Goal: Task Accomplishment & Management: Manage account settings

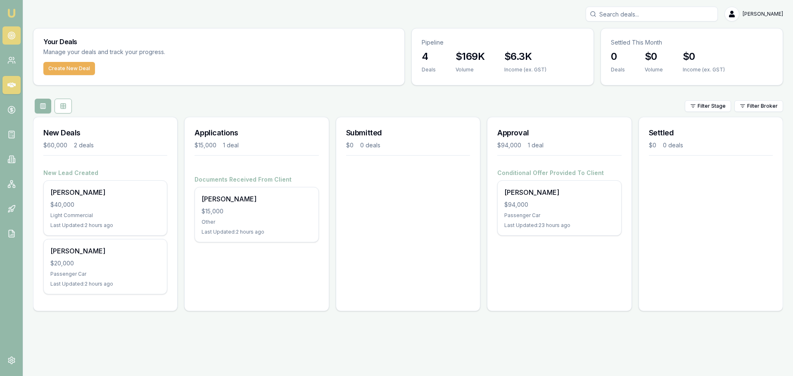
click at [12, 33] on icon at bounding box center [11, 35] width 8 height 8
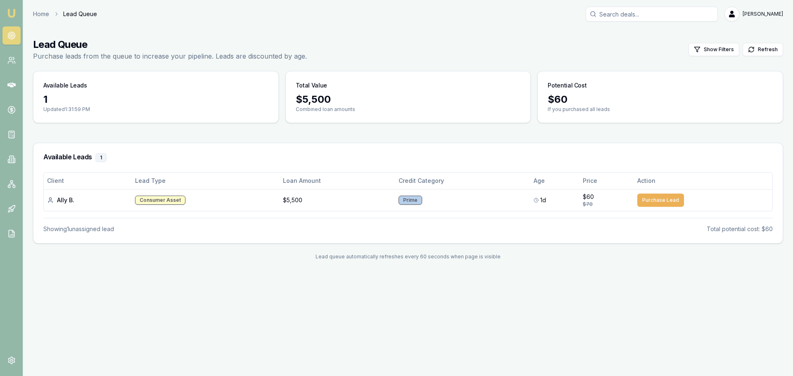
click at [12, 37] on icon at bounding box center [11, 35] width 8 height 8
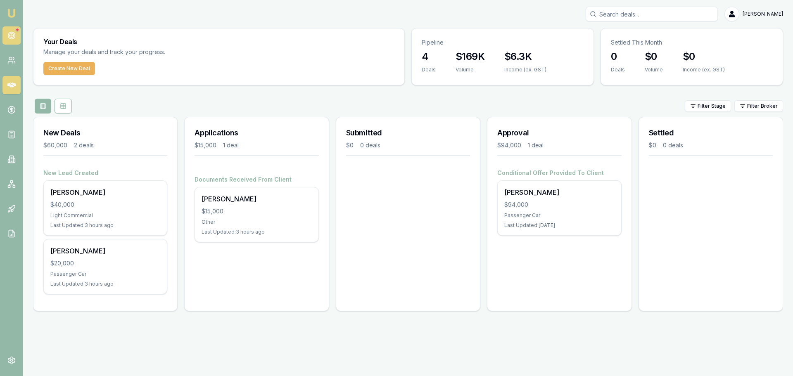
click at [5, 35] on link at bounding box center [11, 35] width 18 height 18
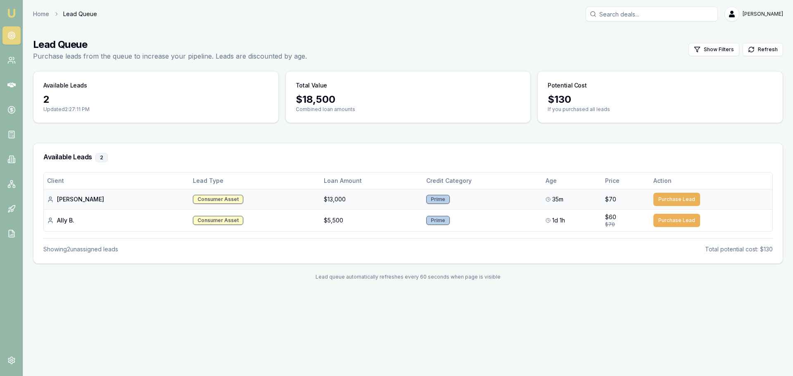
click at [658, 200] on button "Purchase Lead" at bounding box center [676, 199] width 47 height 13
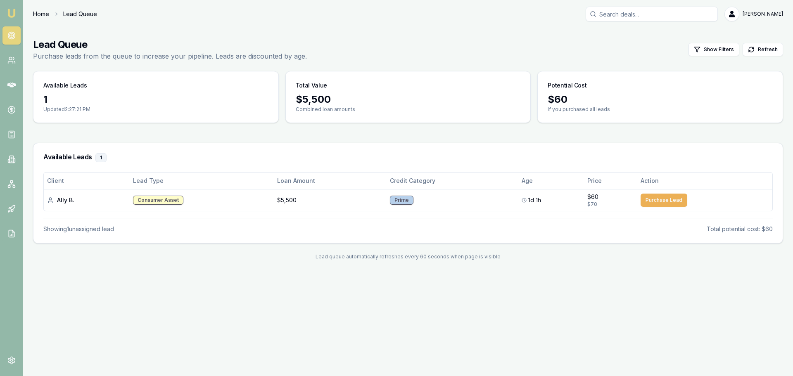
click at [45, 16] on link "Home" at bounding box center [41, 14] width 16 height 8
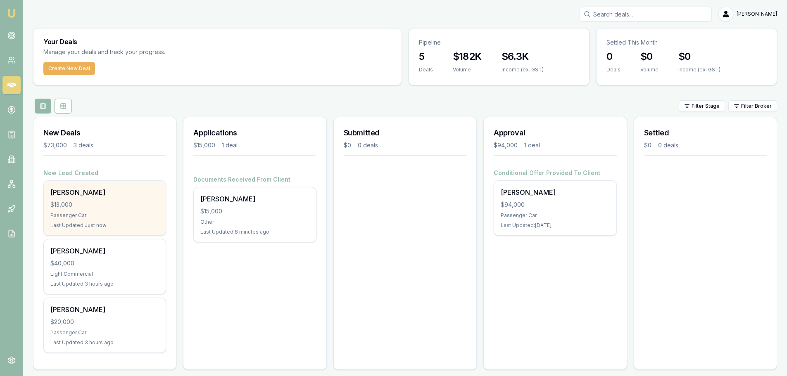
scroll to position [7, 0]
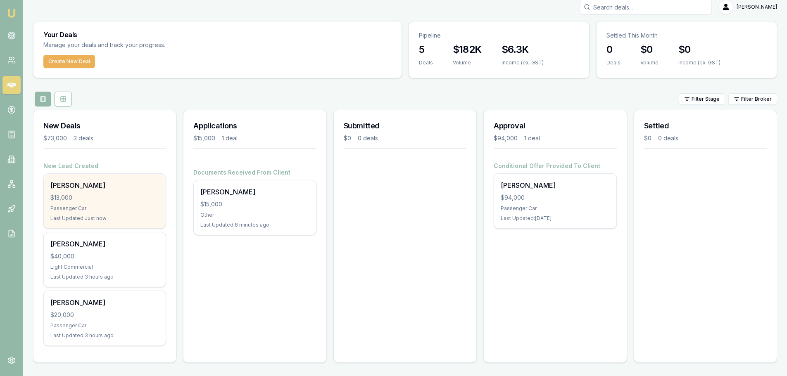
click at [88, 193] on div "adison harris $13,000 Passenger Car Last Updated: Just now" at bounding box center [105, 201] width 122 height 55
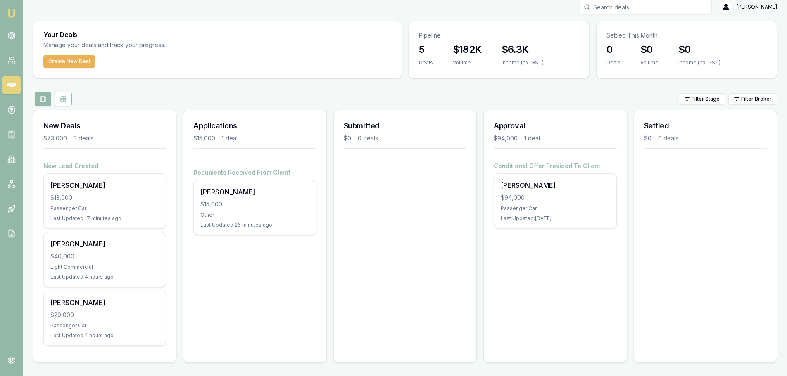
click at [386, 292] on div "Submitted $0 0 deals" at bounding box center [404, 236] width 143 height 253
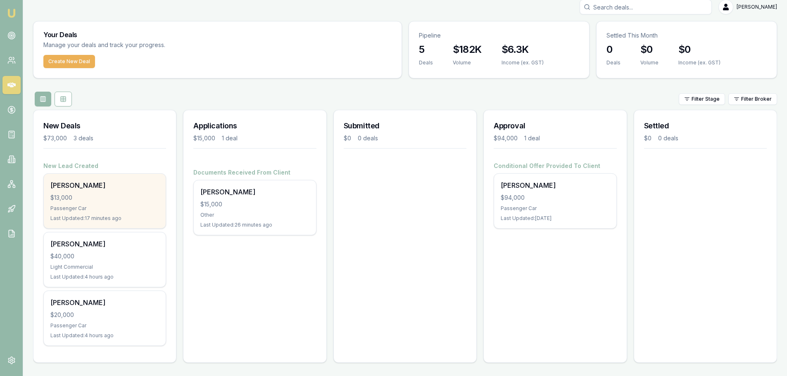
click at [121, 210] on div "Passenger Car" at bounding box center [104, 208] width 109 height 7
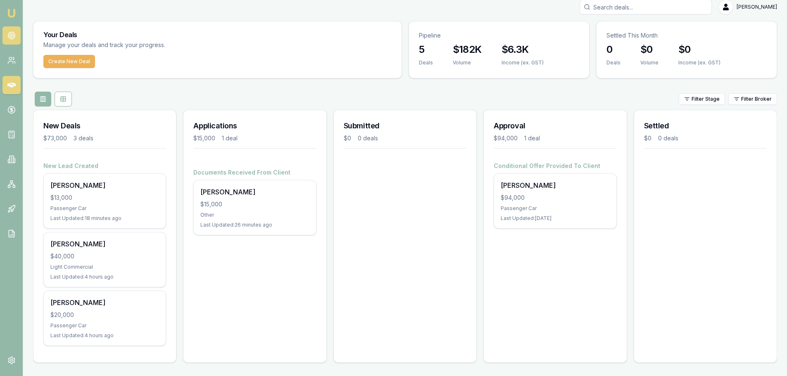
click at [19, 38] on link at bounding box center [11, 35] width 18 height 18
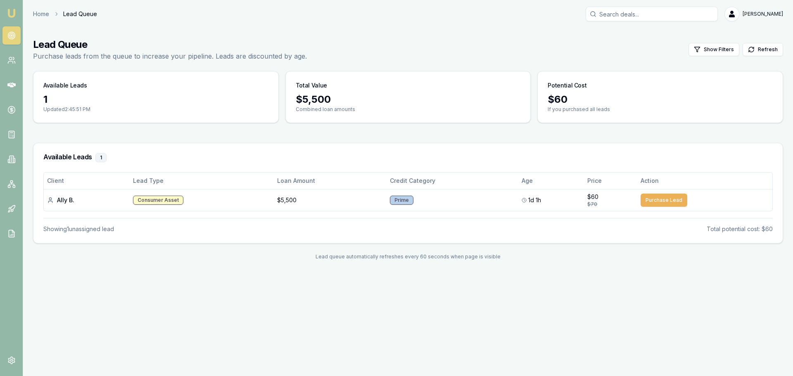
click at [363, 325] on div "Emu Broker Home Lead Queue Jack Armstrong Toggle Menu Lead Queue Purchase leads…" at bounding box center [396, 188] width 793 height 376
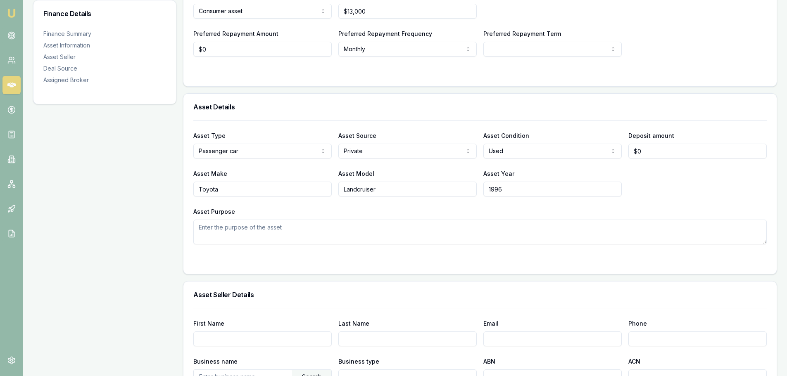
scroll to position [248, 0]
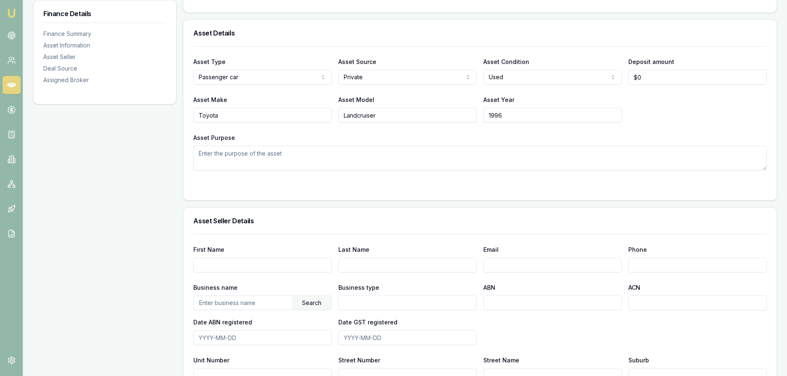
click at [283, 160] on textarea "Asset Purpose" at bounding box center [479, 158] width 573 height 25
click at [254, 177] on form "Asset Type Passenger car Passenger car Electric vehicle Light commercial Carava…" at bounding box center [479, 118] width 573 height 144
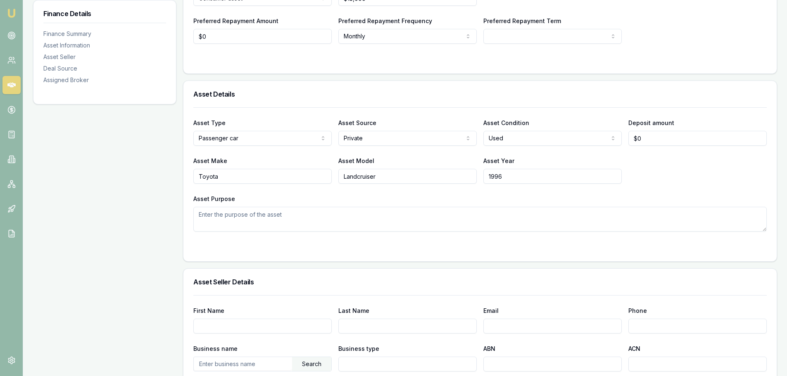
scroll to position [124, 0]
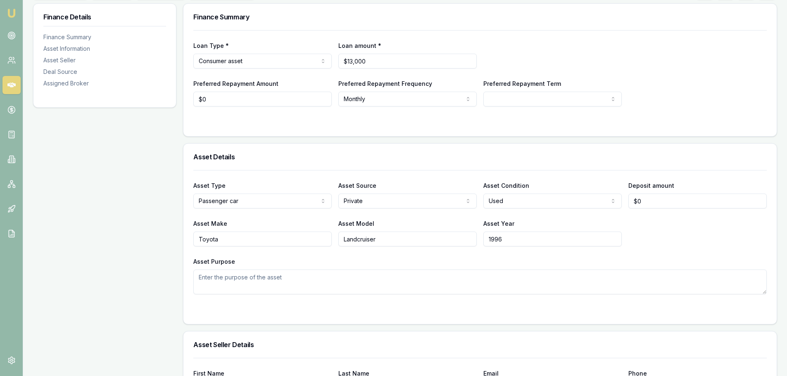
click at [281, 279] on textarea "Asset Purpose" at bounding box center [479, 282] width 573 height 25
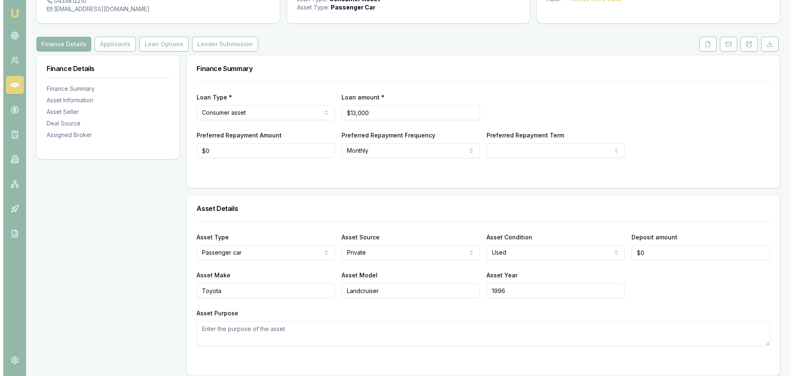
scroll to position [0, 0]
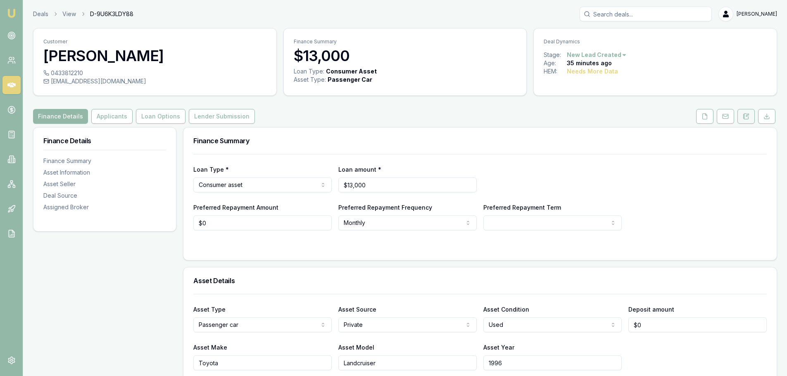
click at [743, 114] on icon at bounding box center [746, 116] width 7 height 7
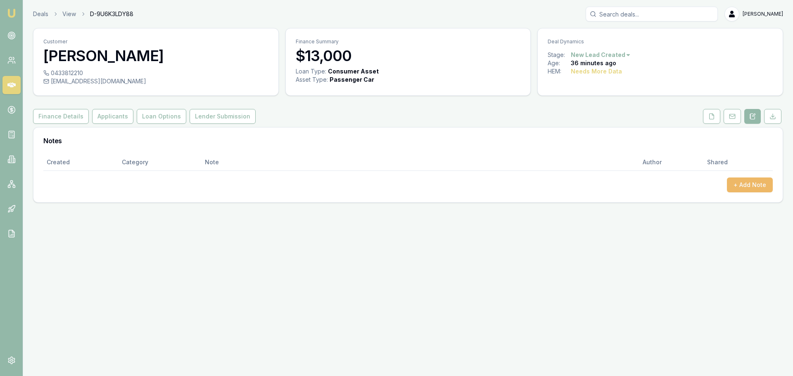
click at [730, 180] on button "+ Add Note" at bounding box center [750, 185] width 46 height 15
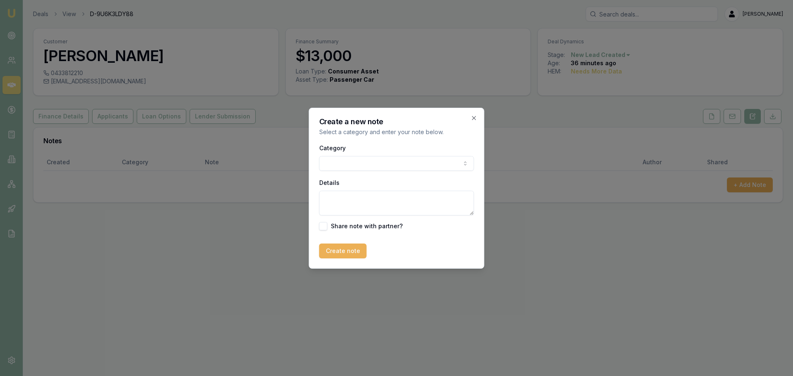
click at [418, 167] on body "Emu Broker Deals View D-9U6K3LDY88 Jack Armstrong Toggle Menu Customer adison h…" at bounding box center [396, 188] width 793 height 376
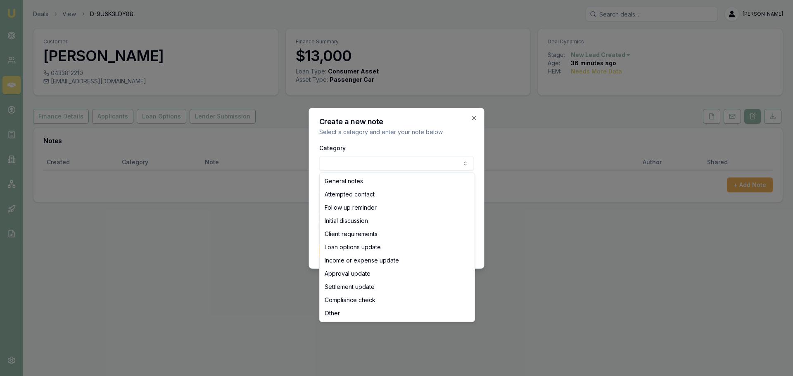
select select "INITIAL_DISCUSSION"
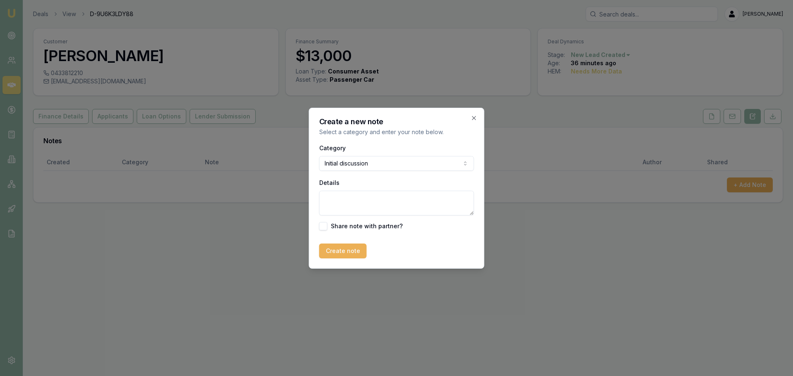
click at [345, 197] on textarea "Details" at bounding box center [396, 203] width 155 height 25
type textarea "Called [PERSON_NAME], he is not ready to seek pre approval yet. was thinking ab…"
click at [392, 247] on div "Create note" at bounding box center [396, 251] width 155 height 15
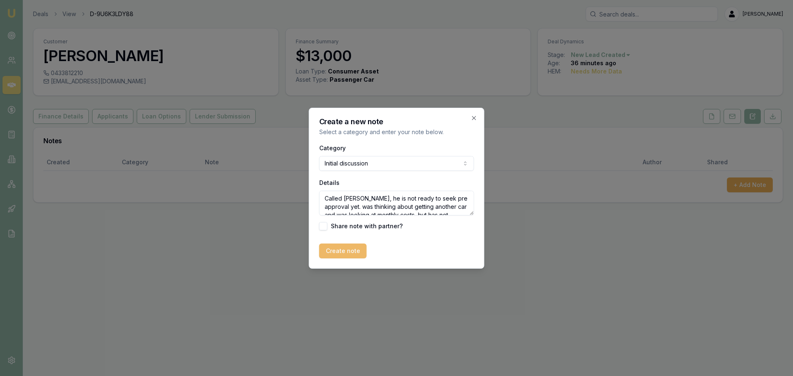
click at [347, 254] on button "Create note" at bounding box center [342, 251] width 47 height 15
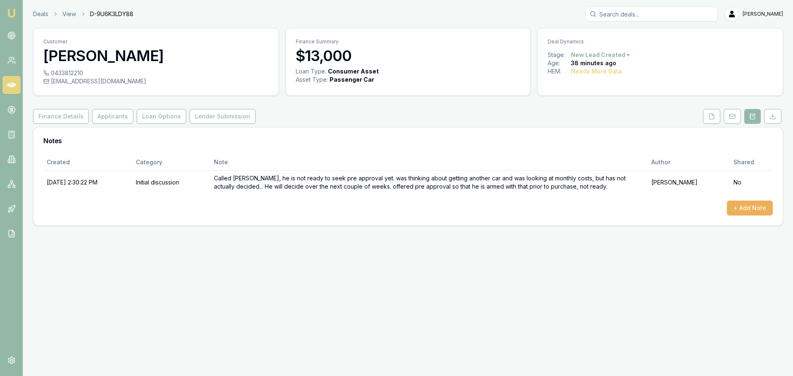
click at [386, 265] on div "Emu Broker Deals View D-9U6K3LDY88 Jack Armstrong Toggle Menu Customer adison h…" at bounding box center [396, 188] width 793 height 376
click at [464, 154] on div "Notes" at bounding box center [407, 141] width 749 height 26
click at [433, 252] on div "Emu Broker Deals View D-9U6K3LDY88 Jack Armstrong Toggle Menu Customer adison h…" at bounding box center [396, 188] width 793 height 376
click at [345, 166] on th "Note" at bounding box center [430, 162] width 438 height 17
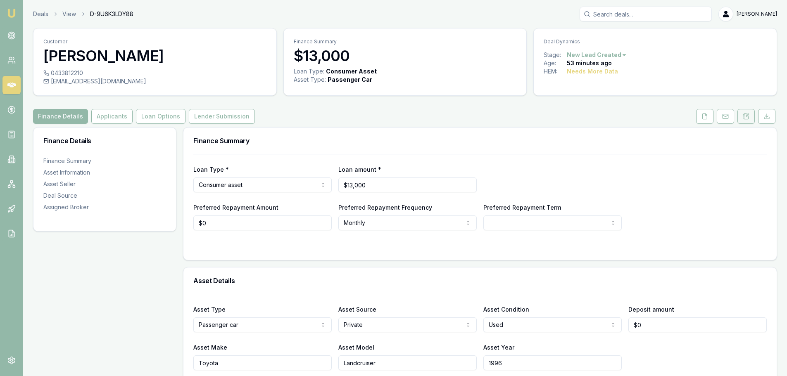
click at [750, 117] on button at bounding box center [745, 116] width 17 height 15
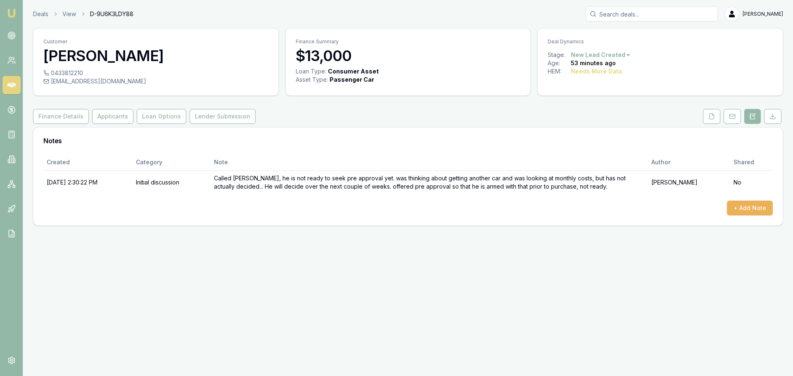
click at [257, 212] on div "+ Add Note" at bounding box center [407, 208] width 729 height 15
click at [461, 142] on h3 "Notes" at bounding box center [407, 141] width 729 height 7
click at [380, 195] on div "Created Category Note Author Shared [DATE] 2:30:22 PM Initial discussion Called…" at bounding box center [407, 185] width 729 height 62
click at [10, 32] on icon at bounding box center [11, 35] width 8 height 8
